Goal: Entertainment & Leisure: Consume media (video, audio)

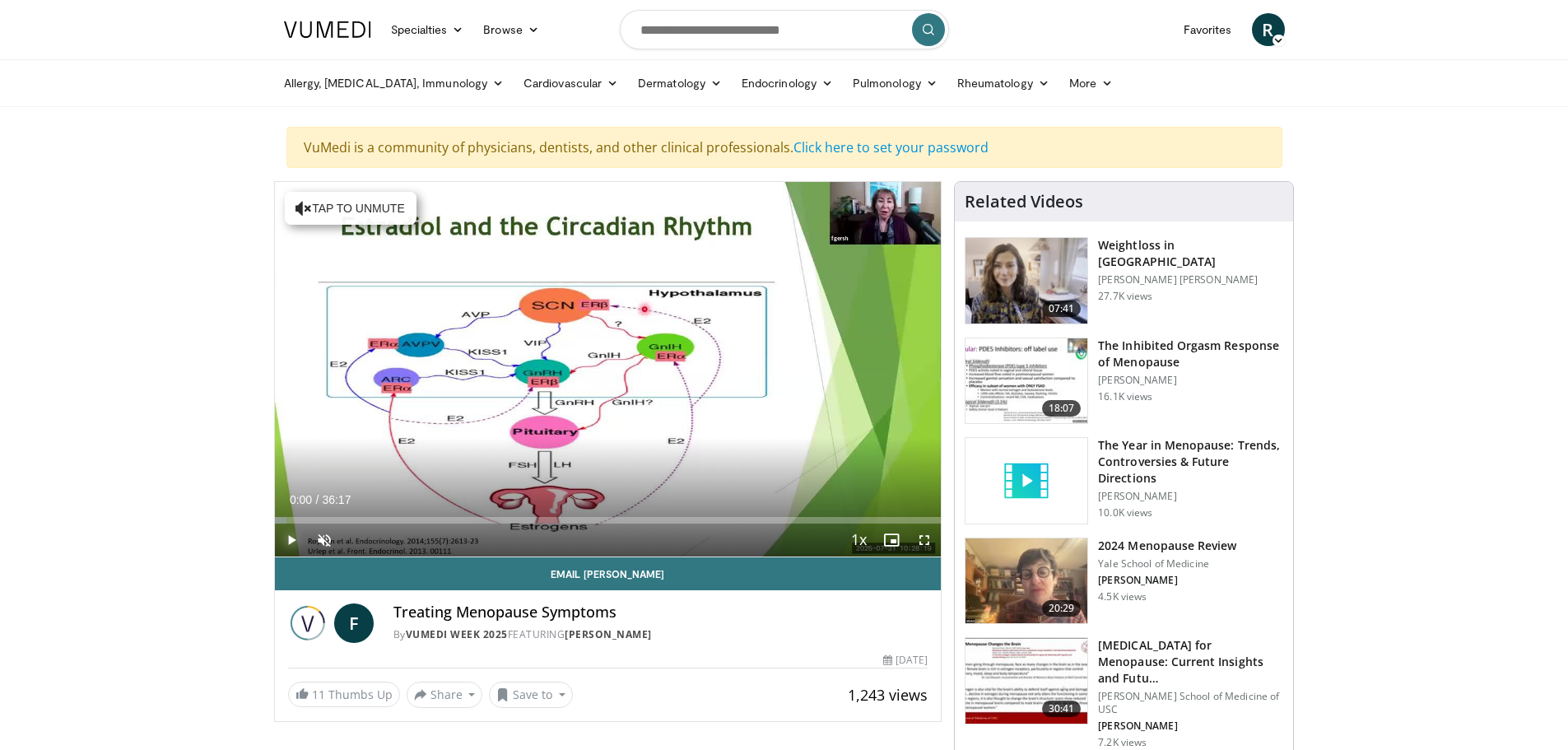
click at [296, 532] on span "Video Player" at bounding box center [291, 539] width 33 height 33
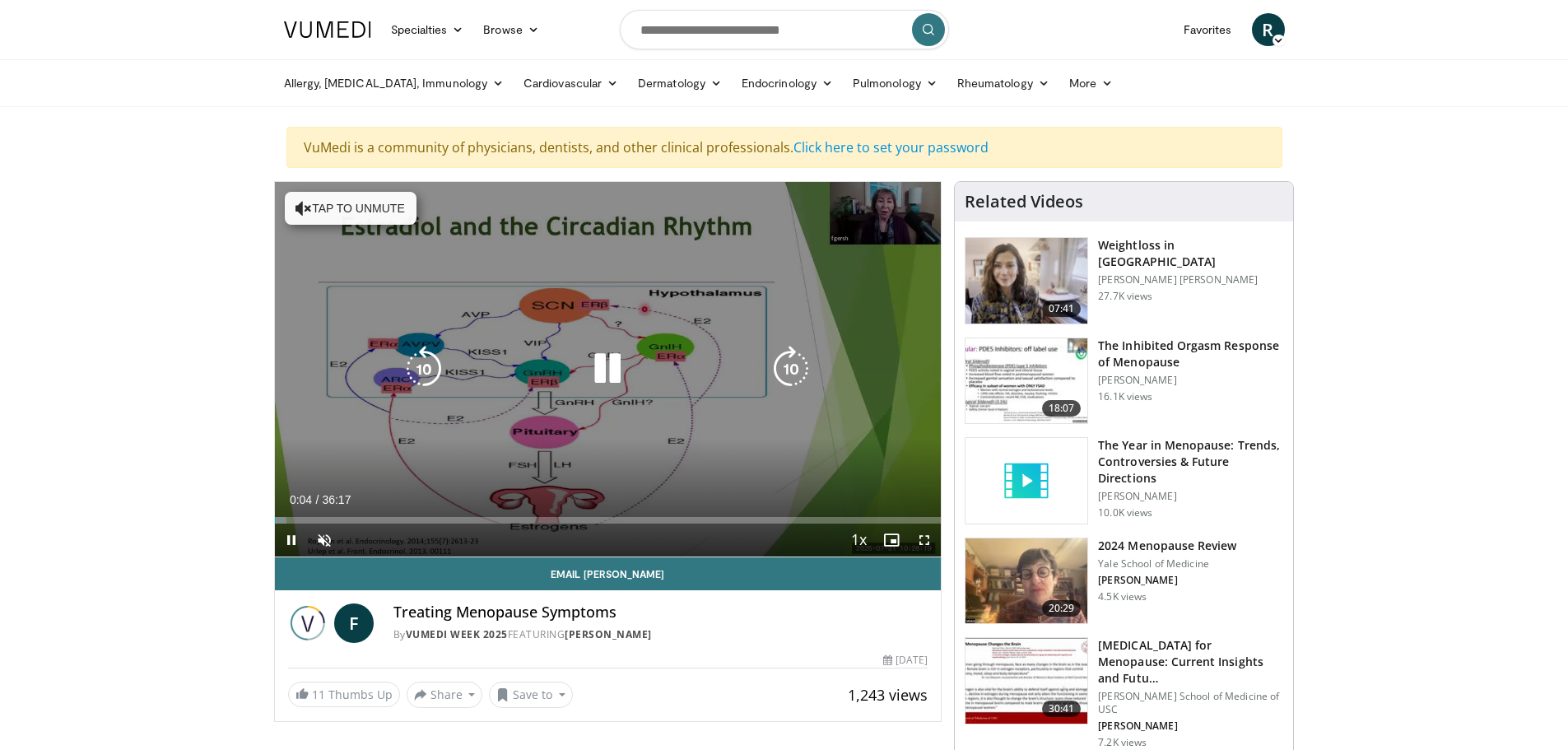
click at [394, 212] on button "Tap to unmute" at bounding box center [350, 207] width 132 height 33
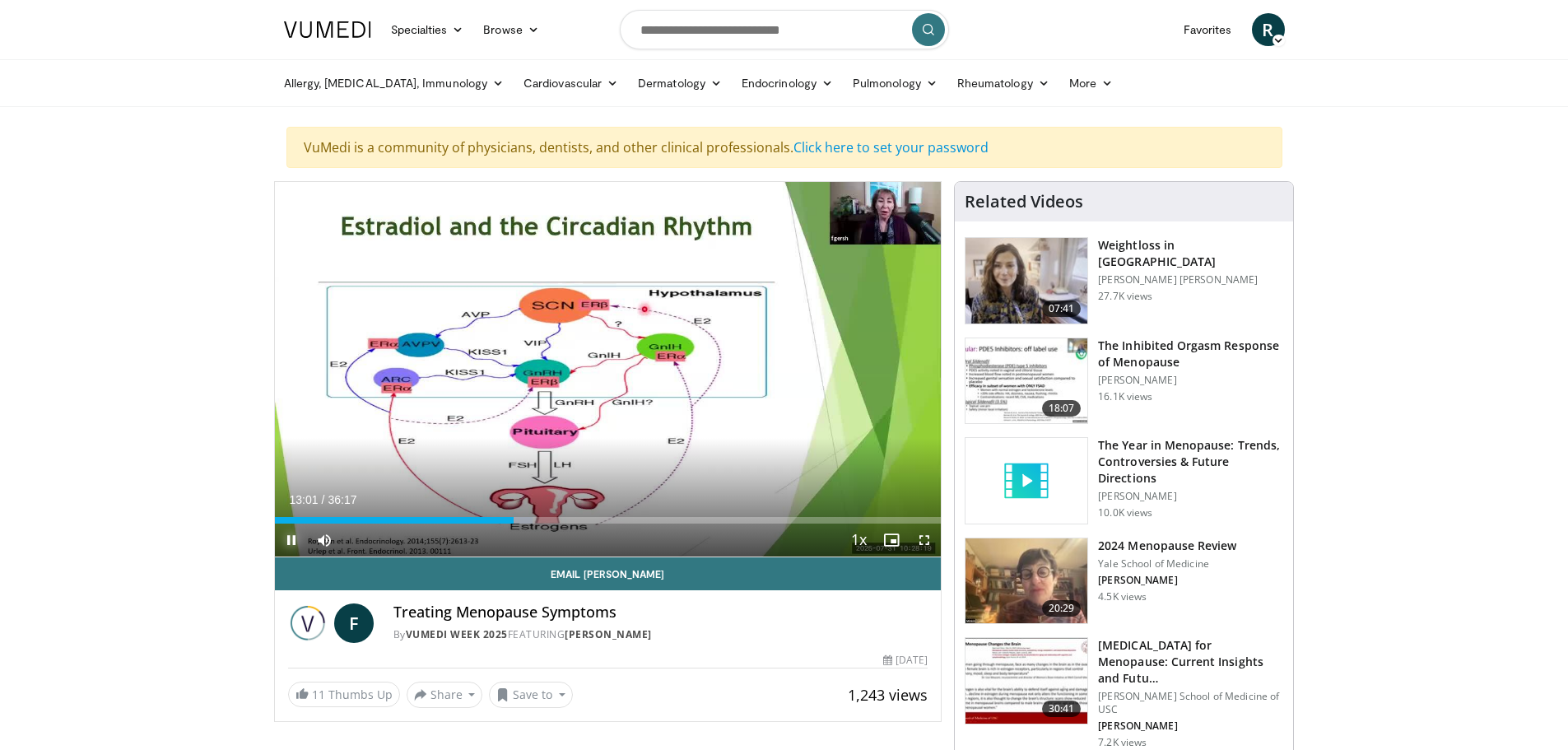
click at [286, 538] on span "Video Player" at bounding box center [291, 539] width 33 height 33
